Goal: Use online tool/utility: Utilize a website feature to perform a specific function

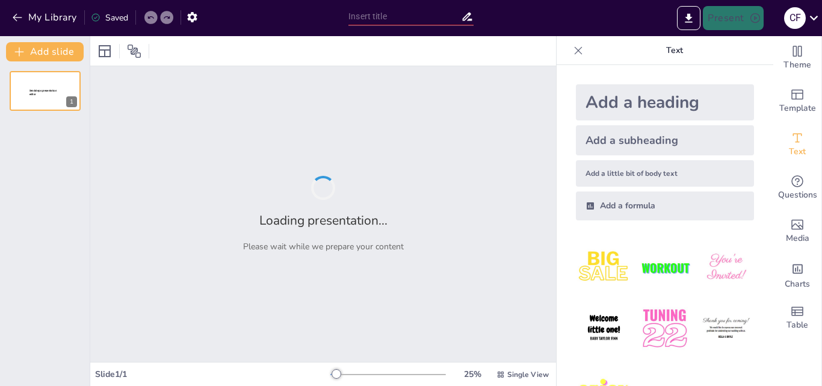
type input "Imported Radio Femenina [DATE].pptx"
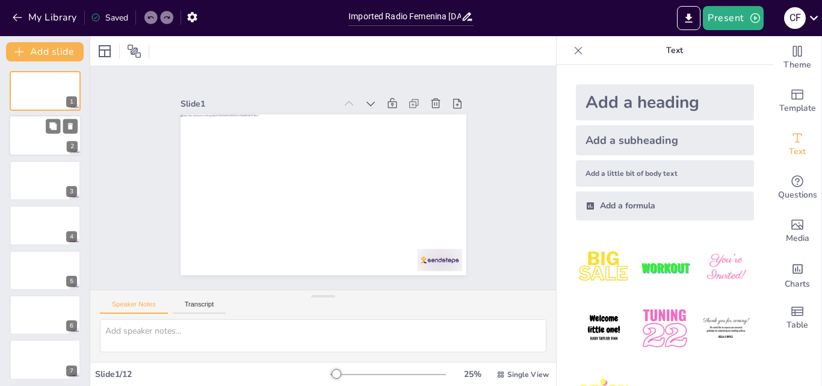
click at [21, 131] on div at bounding box center [45, 136] width 72 height 41
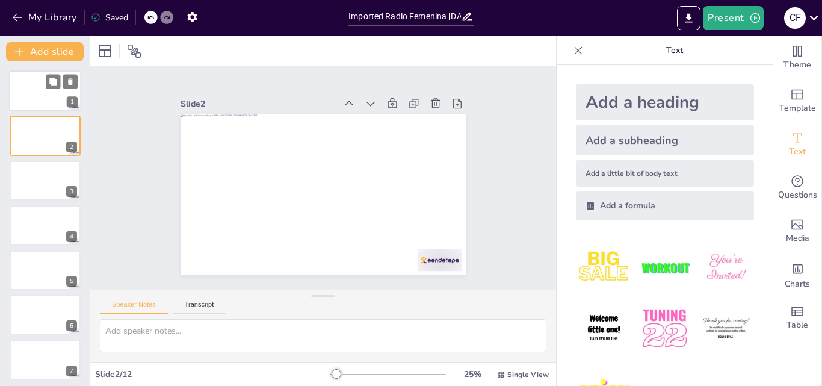
click at [19, 80] on div at bounding box center [45, 90] width 72 height 41
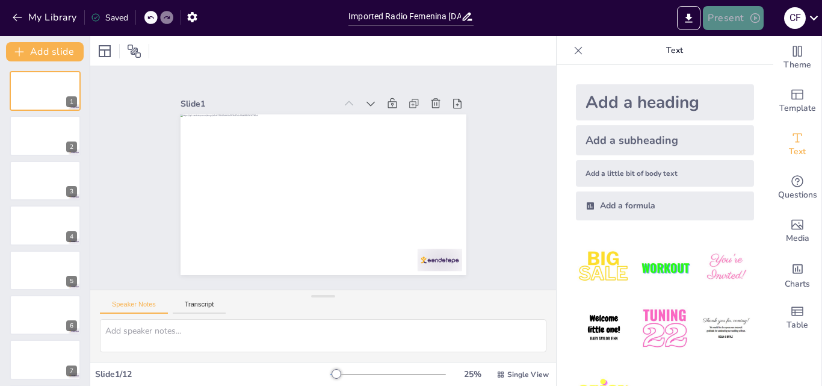
click at [728, 18] on button "Present" at bounding box center [733, 18] width 60 height 24
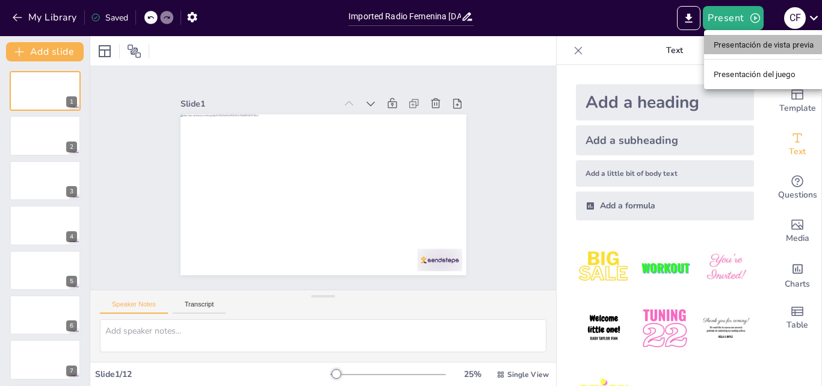
click at [732, 49] on font "Presentación de vista previa" at bounding box center [764, 44] width 101 height 9
